Goal: Transaction & Acquisition: Purchase product/service

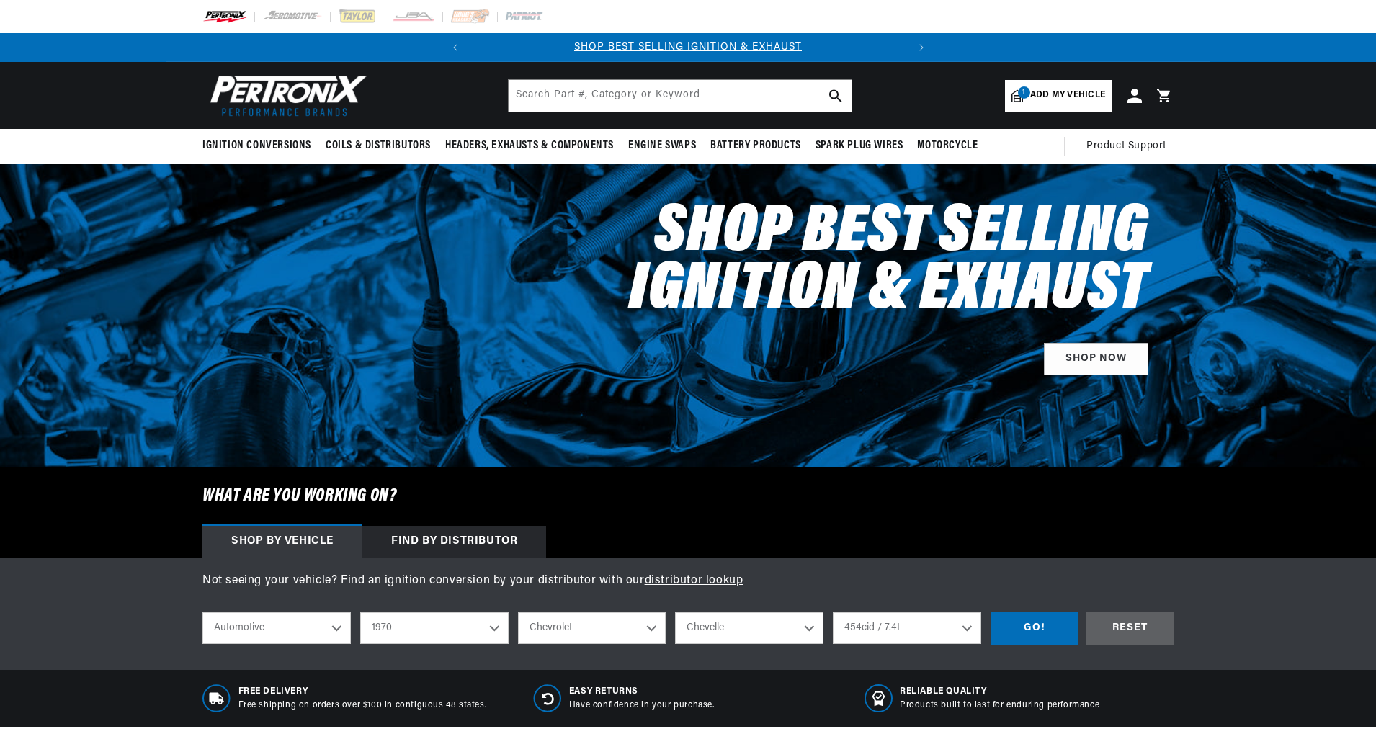
select select "1970"
select select "Chevrolet"
select select "Chevelle"
select select "454cid-7.4L"
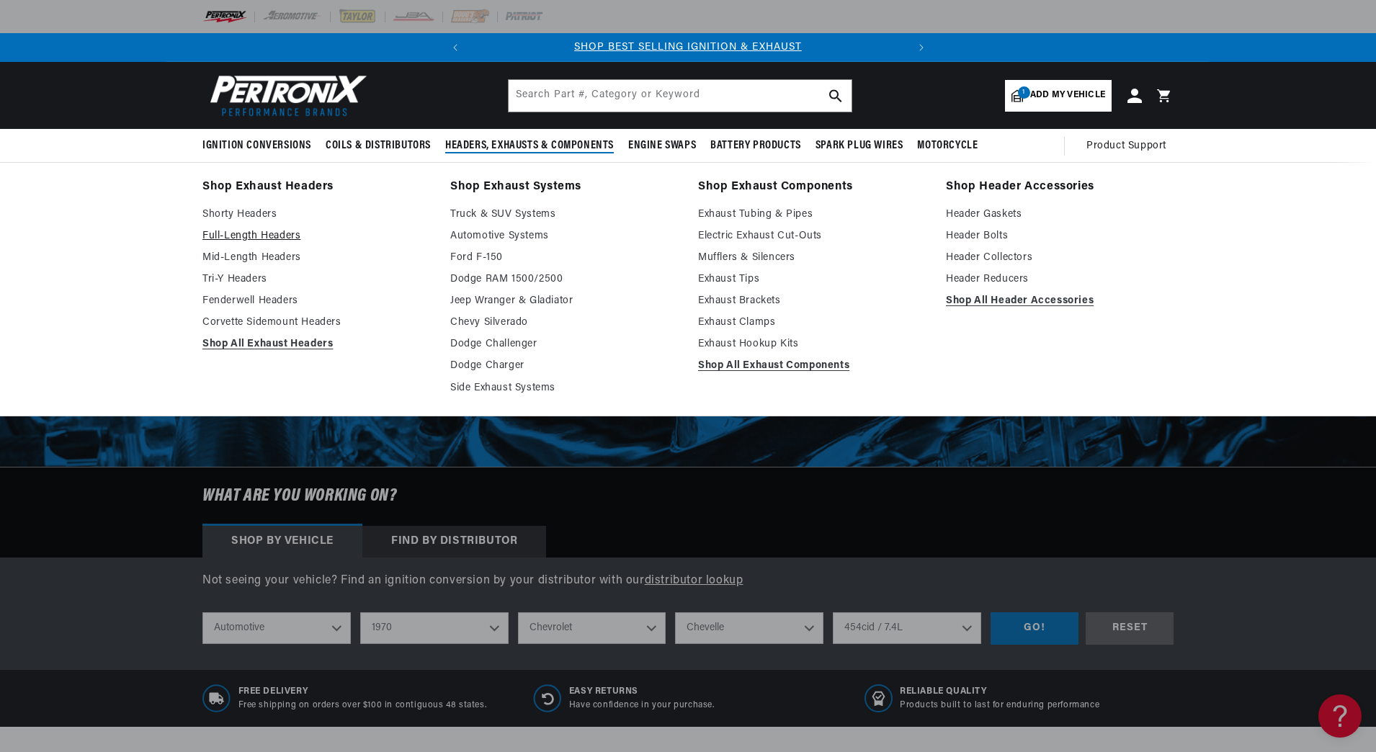
click at [269, 233] on link "Full-Length Headers" at bounding box center [316, 236] width 228 height 17
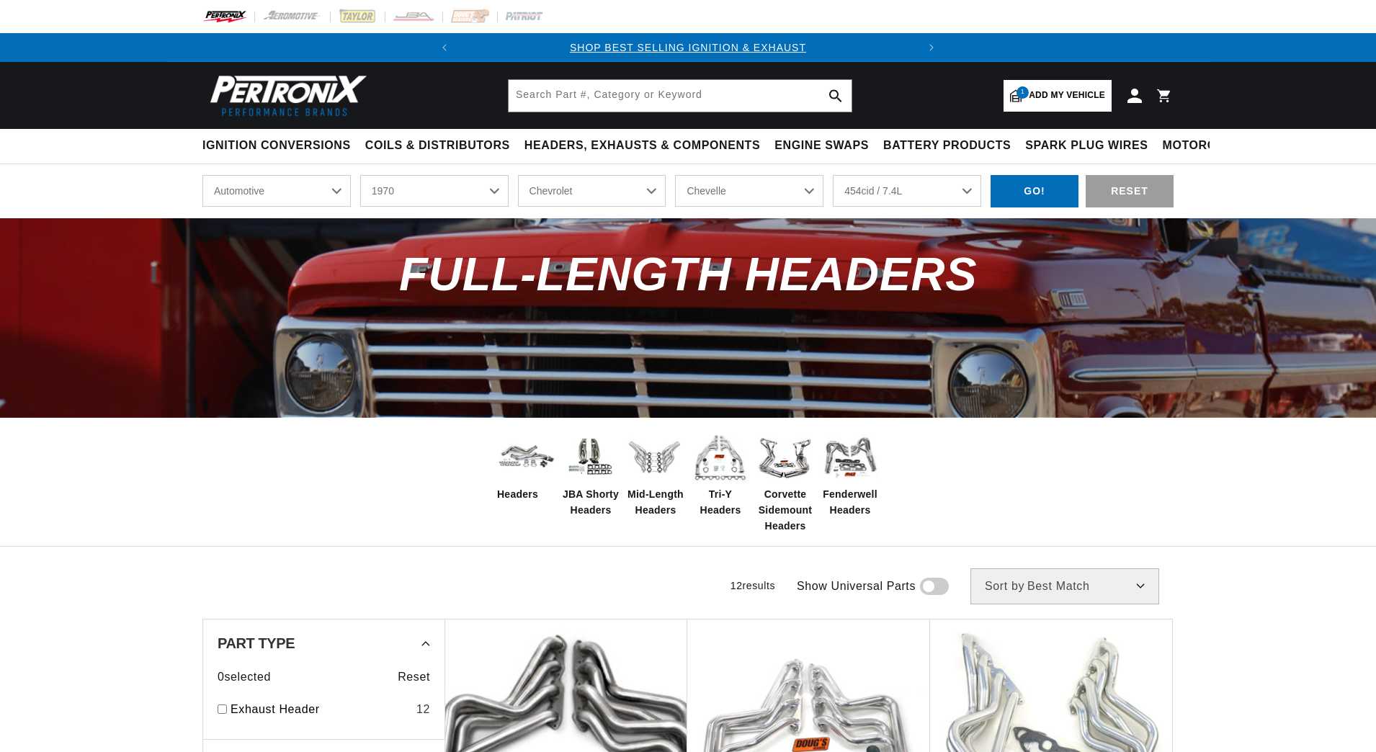
select select "1970"
select select "Chevrolet"
select select "Chevelle"
select select "454cid-7.4L"
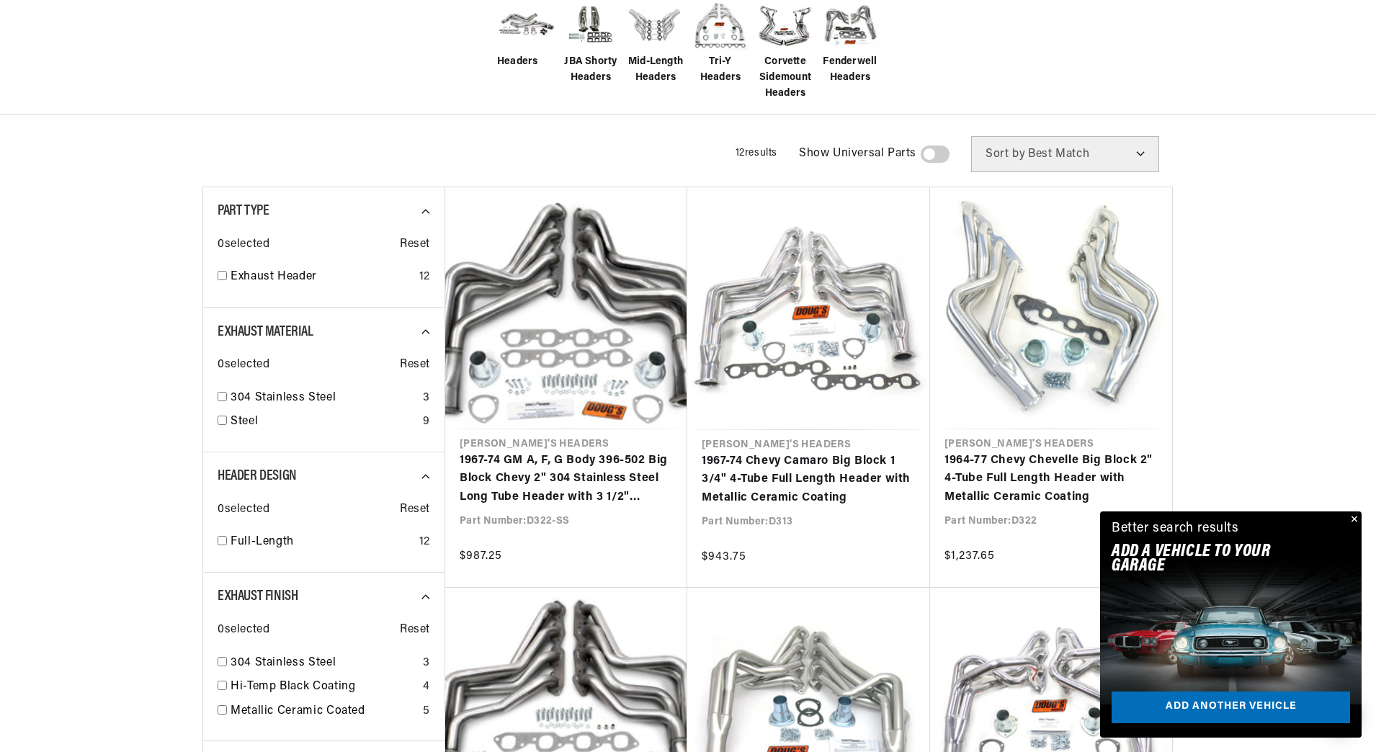
scroll to position [504, 0]
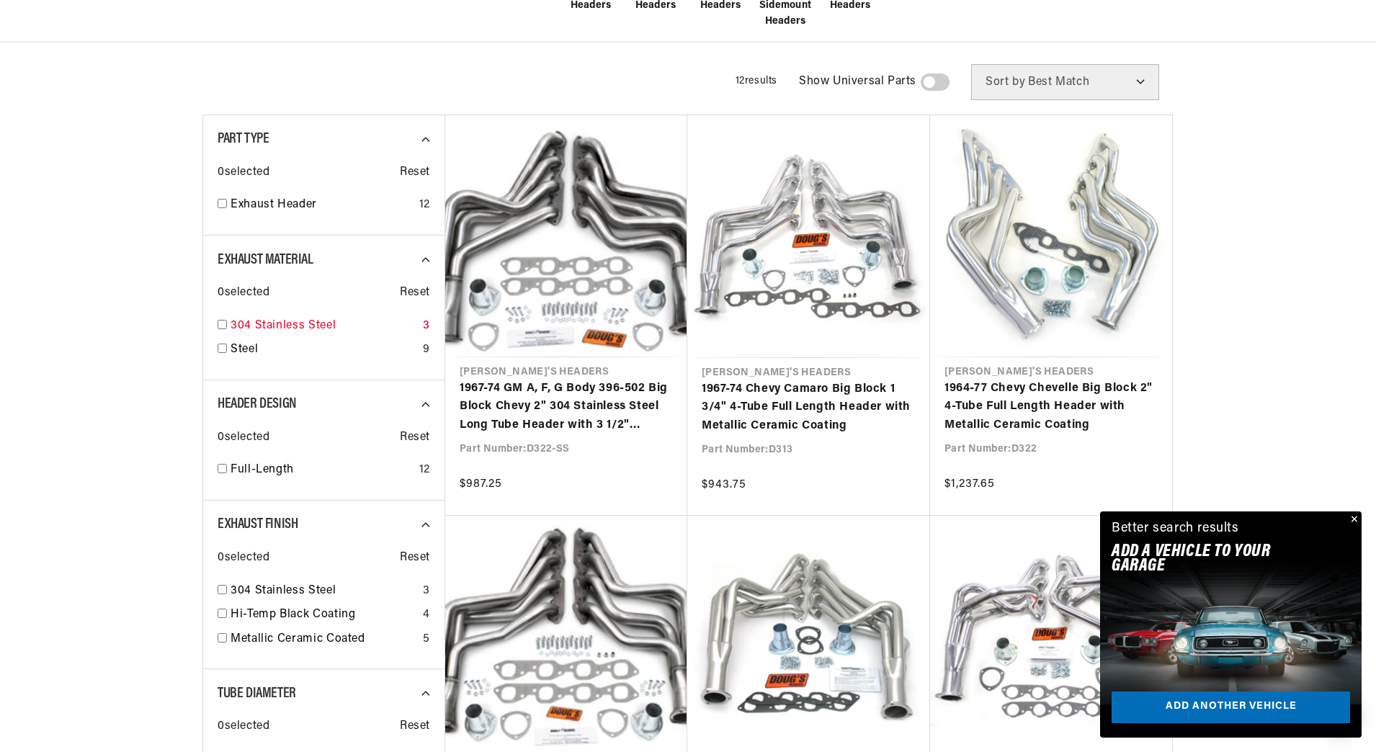
click at [223, 322] on input "checkbox" at bounding box center [222, 324] width 9 height 9
checkbox input "true"
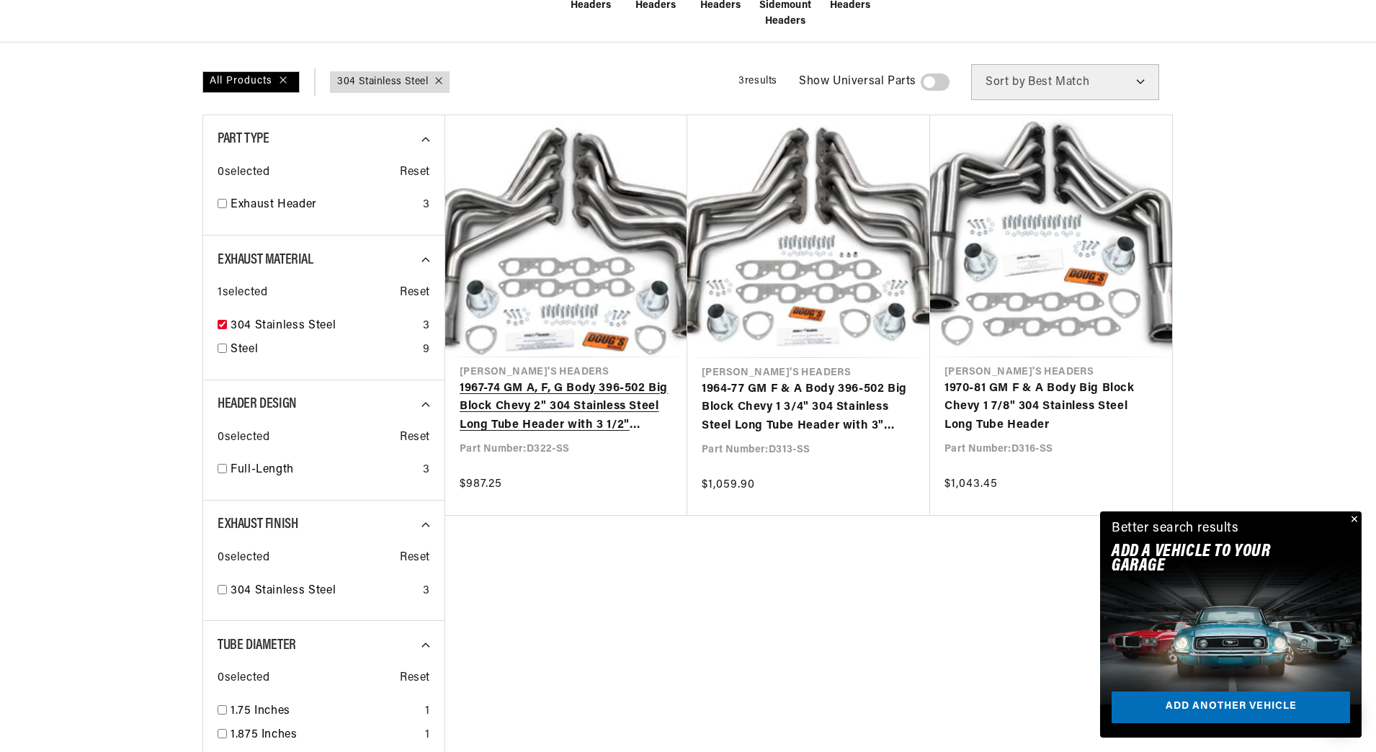
click at [489, 411] on link "1967-74 GM A, F, G Body 396-502 Big Block Chevy 2" 304 Stainless Steel Long Tub…" at bounding box center [566, 407] width 213 height 55
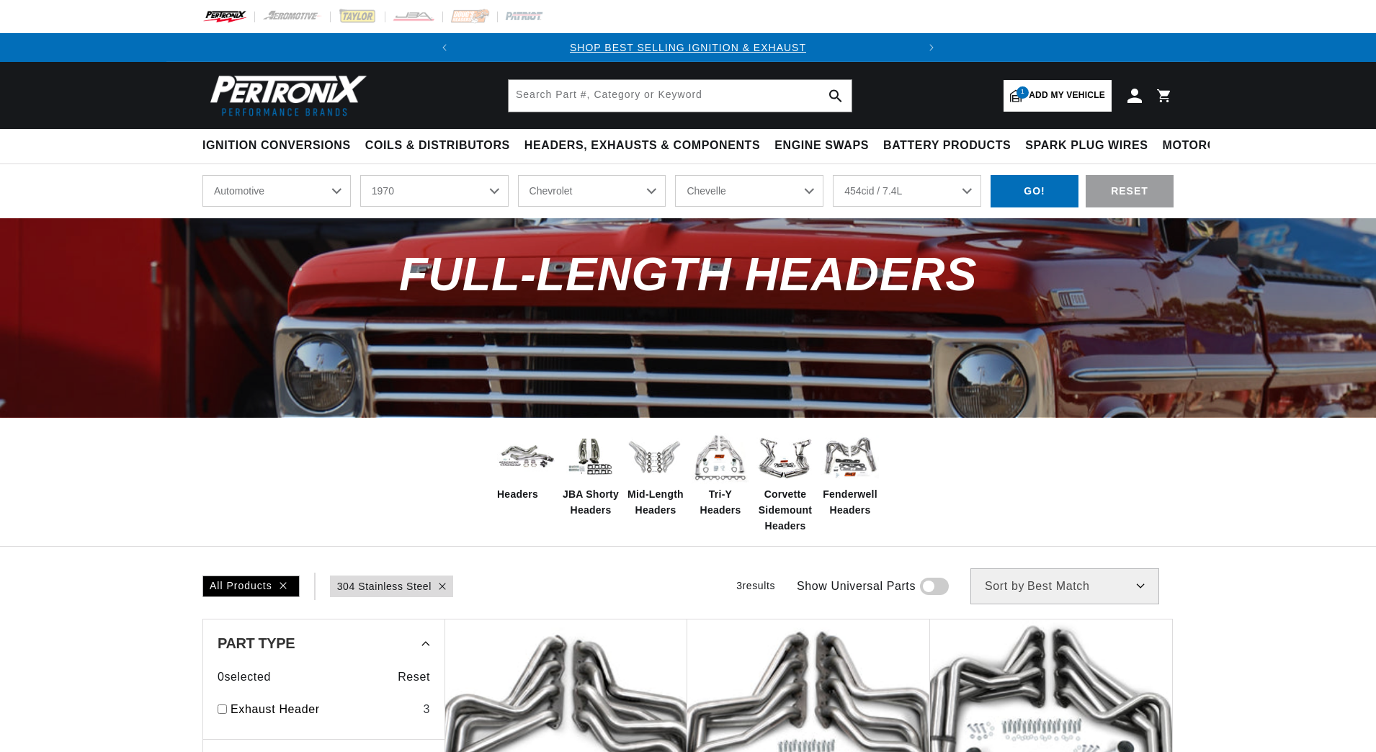
select select "1970"
select select "Chevrolet"
select select "Chevelle"
select select "454cid-7.4L"
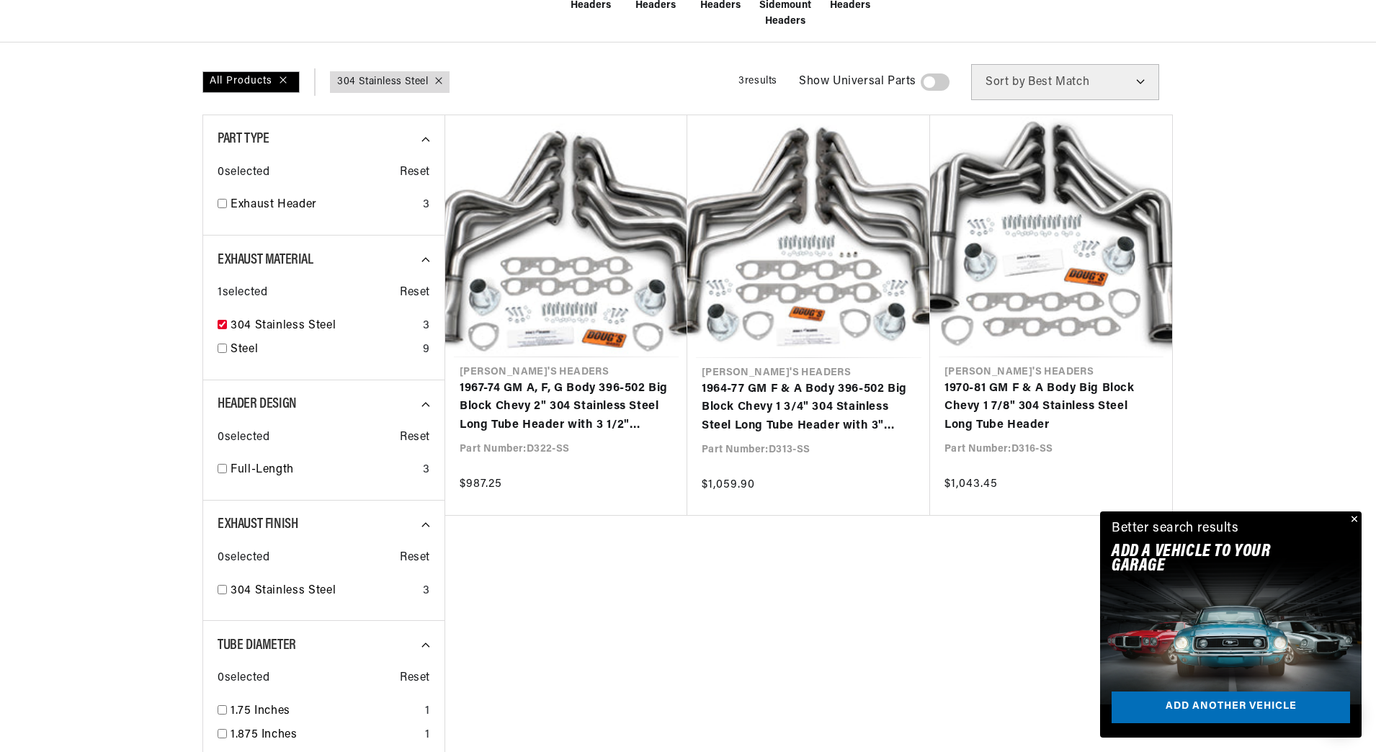
scroll to position [0, 437]
click at [574, 408] on link "1967-74 GM A, F, G Body 396-502 Big Block Chevy 2" 304 Stainless Steel Long Tub…" at bounding box center [566, 407] width 213 height 55
